Goal: Navigation & Orientation: Find specific page/section

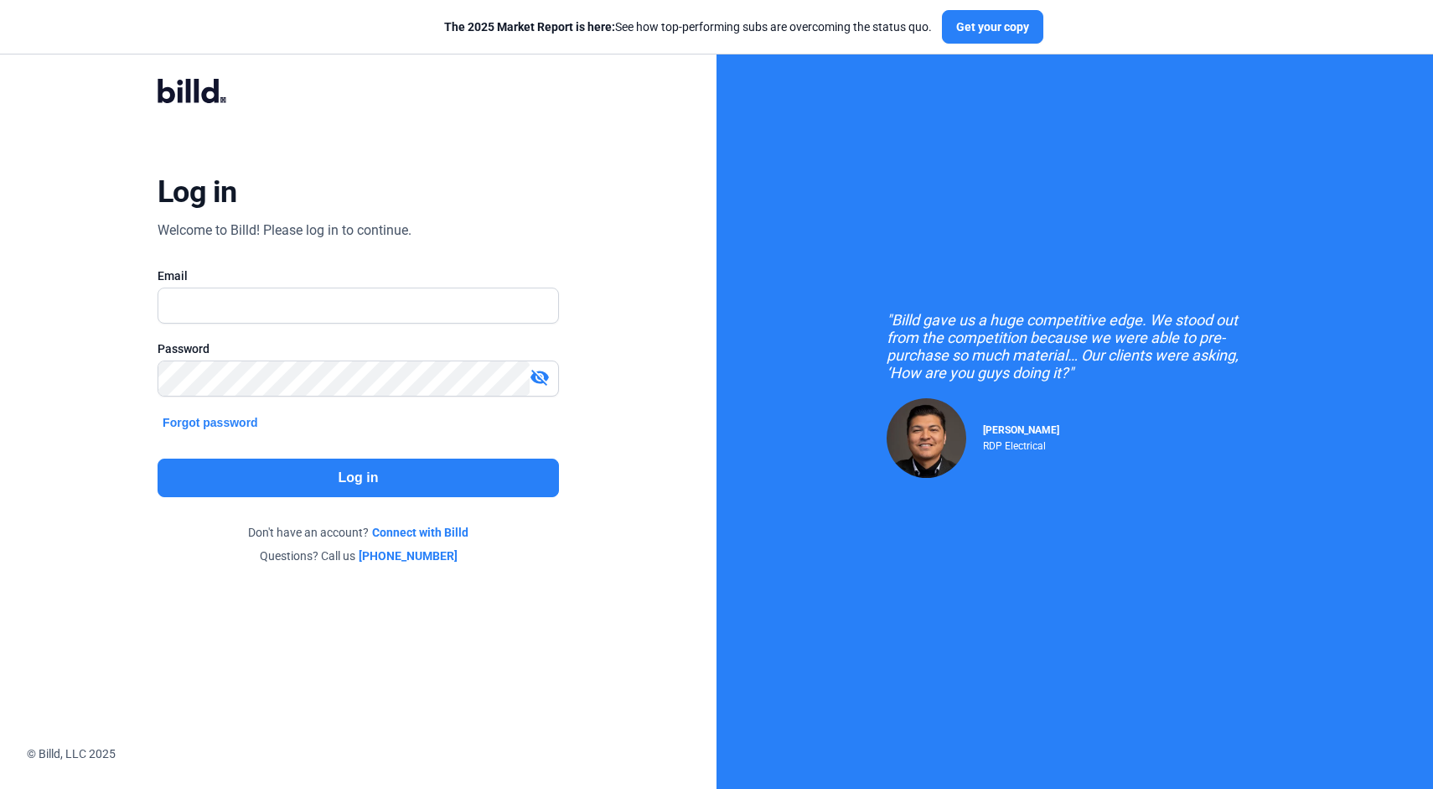
click at [220, 324] on div at bounding box center [358, 331] width 401 height 17
click at [233, 319] on input "text" at bounding box center [348, 305] width 381 height 34
click at [233, 319] on input "text" at bounding box center [358, 305] width 400 height 34
type input "[EMAIL_ADDRESS][DOMAIN_NAME]"
